Goal: Transaction & Acquisition: Purchase product/service

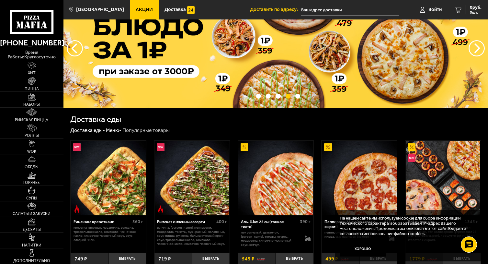
scroll to position [23, 0]
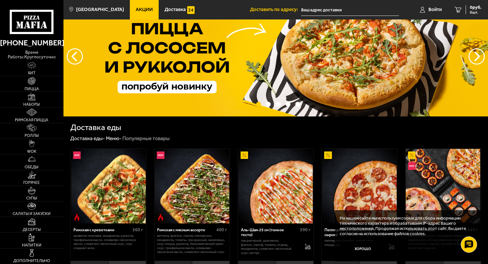
click at [220, 8] on ul "Акции Доставка" at bounding box center [190, 9] width 121 height 19
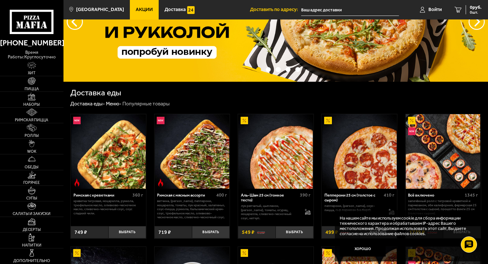
scroll to position [52, 0]
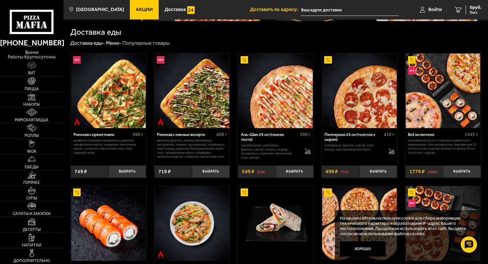
scroll to position [121, 0]
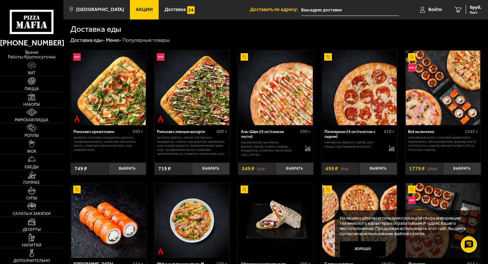
click at [291, 91] on img at bounding box center [275, 88] width 75 height 75
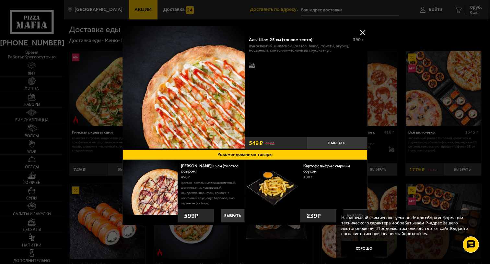
click at [363, 32] on button at bounding box center [363, 33] width 10 height 10
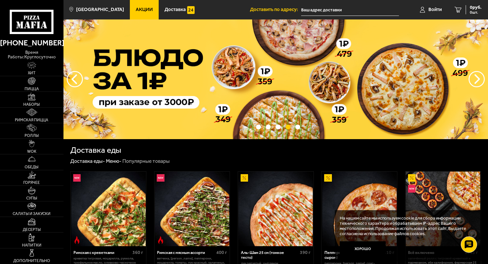
click at [212, 10] on ul "Акции Доставка" at bounding box center [190, 9] width 121 height 19
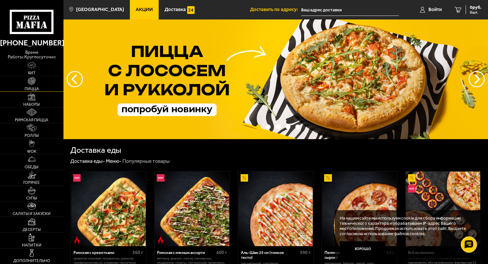
click at [32, 86] on link "Пицца" at bounding box center [31, 83] width 63 height 15
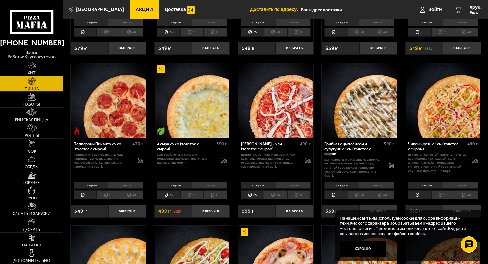
scroll to position [294, 0]
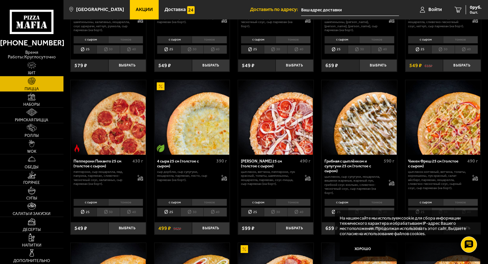
click at [460, 199] on li "тонкое" at bounding box center [460, 202] width 35 height 7
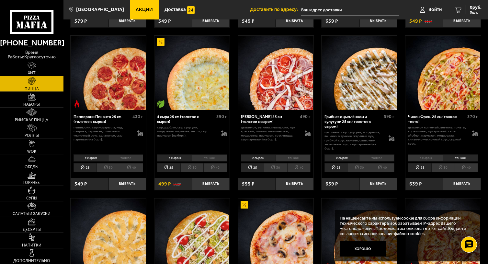
scroll to position [354, 0]
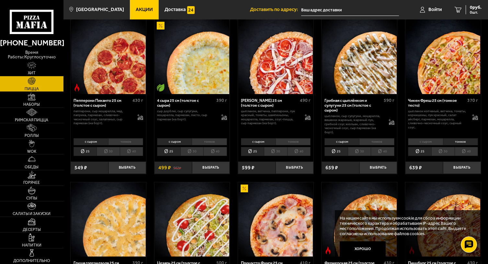
click at [470, 151] on li "40" at bounding box center [467, 151] width 24 height 9
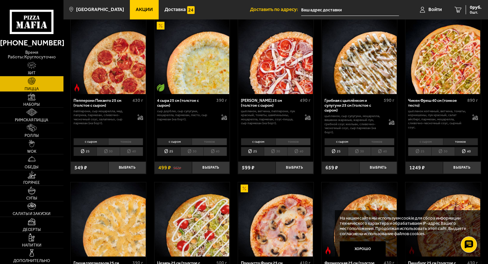
click at [450, 65] on img at bounding box center [443, 56] width 75 height 75
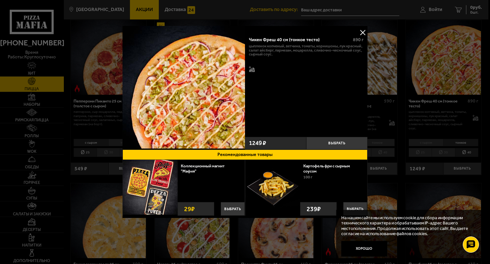
click at [404, 52] on div at bounding box center [245, 132] width 490 height 264
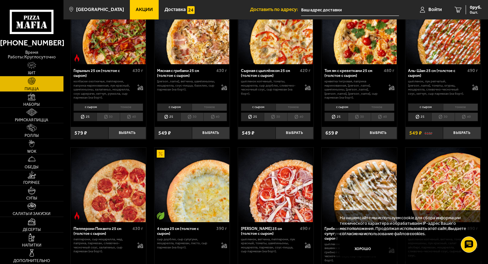
scroll to position [213, 0]
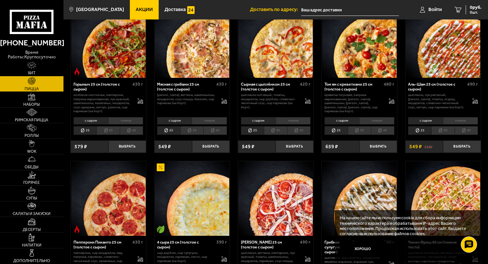
click at [450, 57] on img at bounding box center [443, 40] width 75 height 75
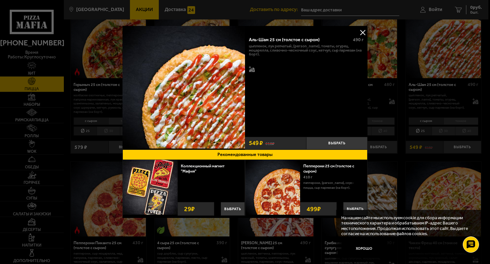
click at [449, 115] on div at bounding box center [245, 132] width 490 height 264
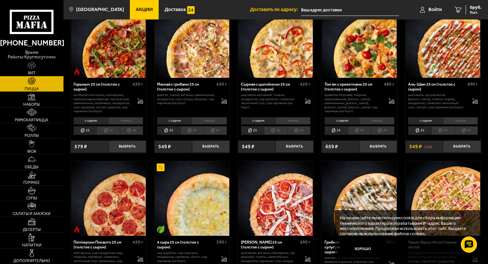
click at [464, 121] on li "тонкое" at bounding box center [460, 120] width 35 height 7
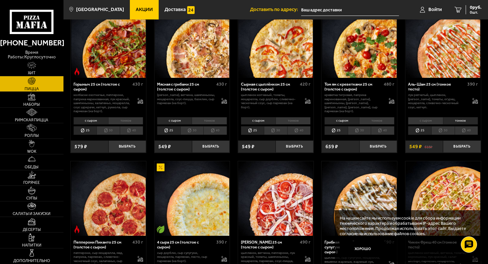
click at [468, 132] on li "40" at bounding box center [467, 130] width 24 height 9
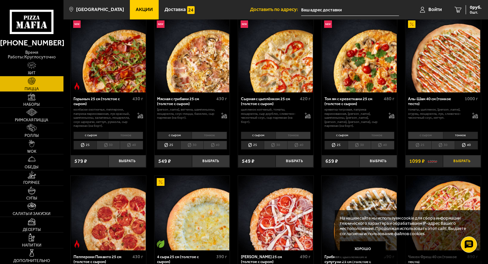
scroll to position [208, 0]
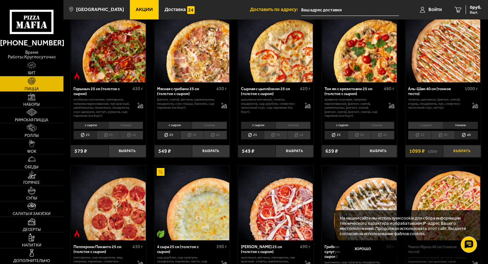
click at [468, 151] on button "Выбрать" at bounding box center [462, 151] width 38 height 12
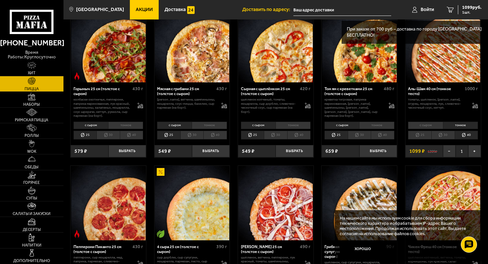
click at [464, 67] on img at bounding box center [443, 45] width 75 height 75
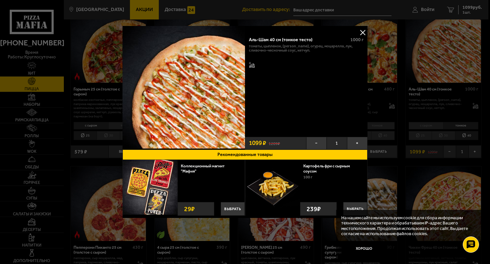
click at [362, 31] on button at bounding box center [363, 33] width 10 height 10
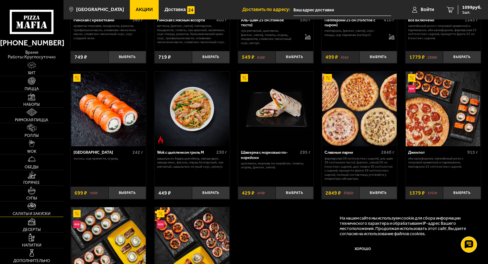
scroll to position [236, 0]
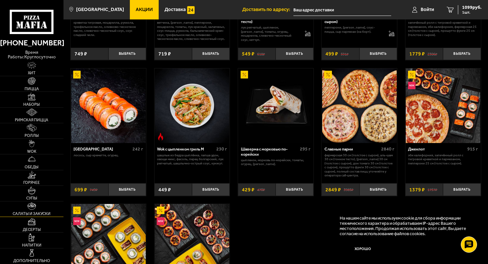
click at [33, 209] on img at bounding box center [32, 206] width 9 height 8
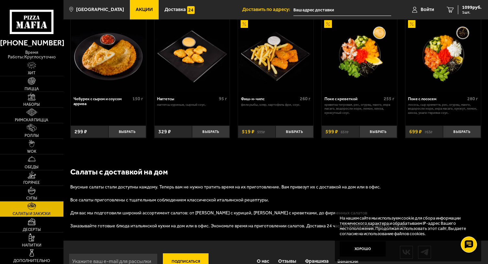
scroll to position [315, 0]
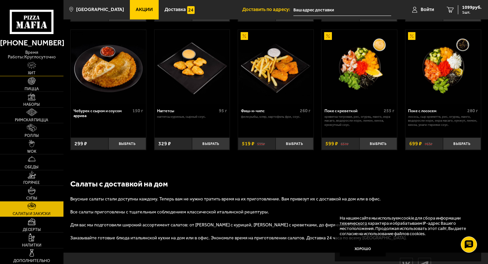
click at [31, 67] on img at bounding box center [31, 66] width 9 height 8
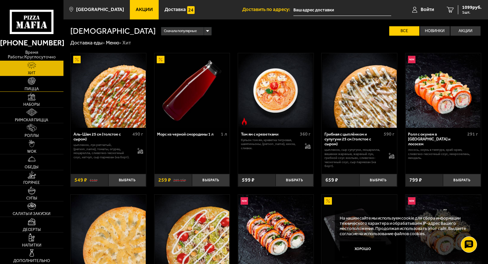
click at [37, 84] on link "Пицца" at bounding box center [31, 83] width 63 height 15
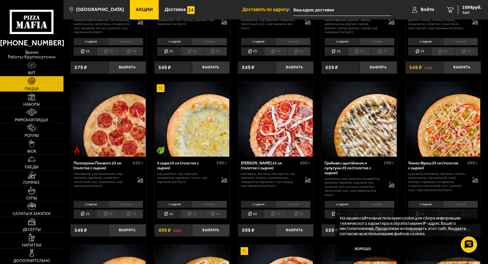
scroll to position [308, 0]
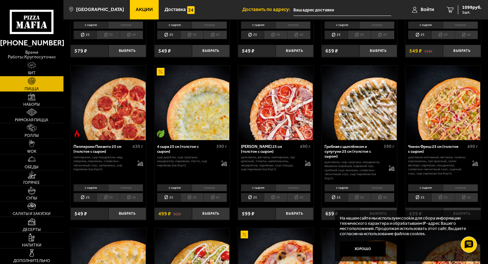
click at [197, 125] on img at bounding box center [192, 102] width 75 height 75
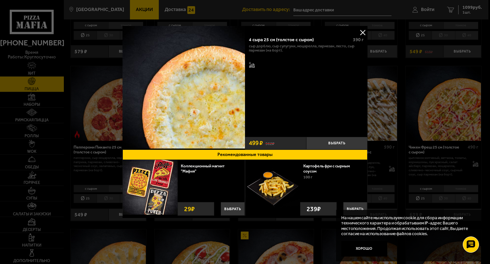
click at [364, 30] on button at bounding box center [363, 33] width 10 height 10
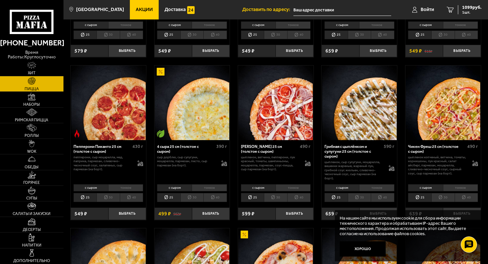
click at [214, 196] on li "40" at bounding box center [215, 197] width 24 height 9
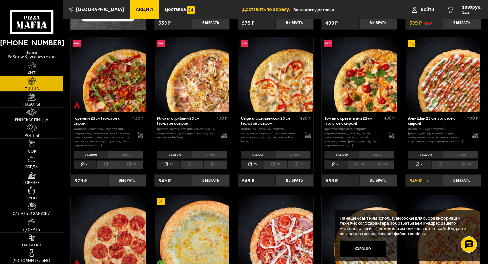
scroll to position [183, 0]
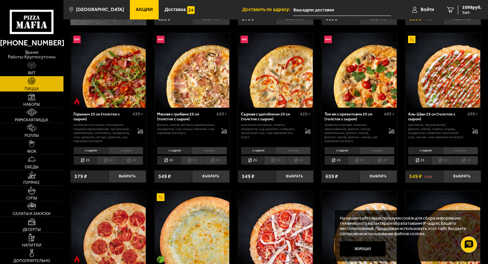
click at [468, 159] on li "40" at bounding box center [467, 160] width 24 height 9
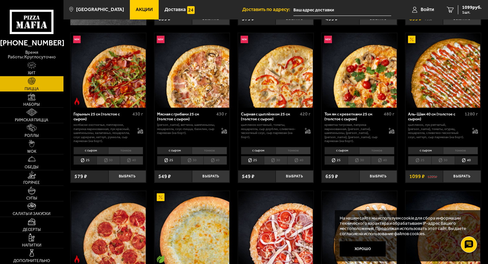
click at [465, 148] on li "тонкое" at bounding box center [460, 150] width 35 height 7
